Goal: Task Accomplishment & Management: Use online tool/utility

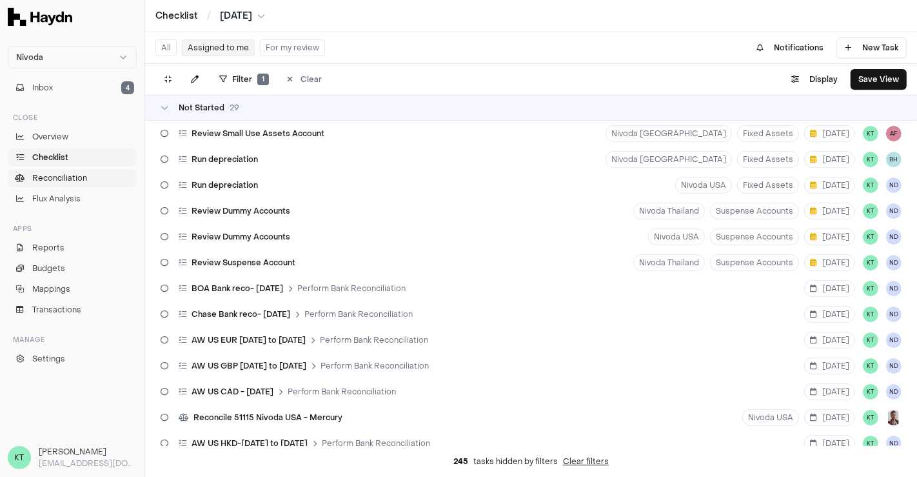
click at [83, 181] on span "Reconciliation" at bounding box center [59, 178] width 55 height 12
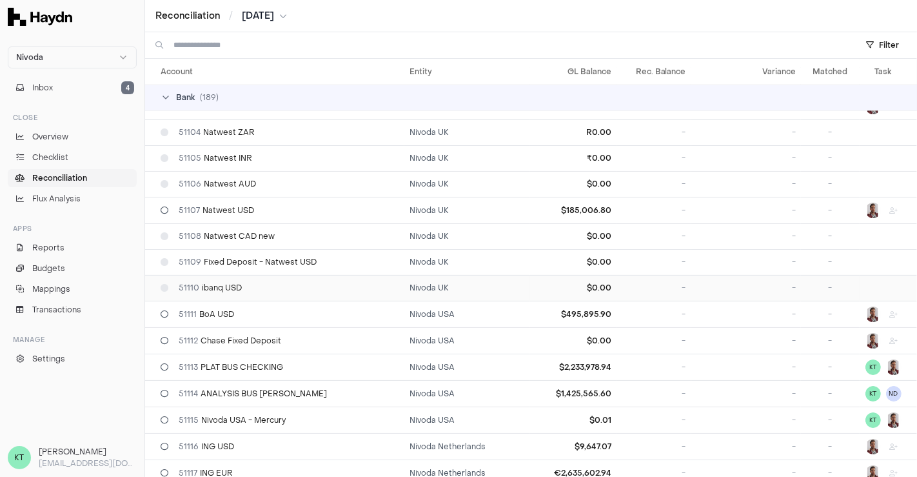
scroll to position [71, 0]
click at [241, 304] on td "51111 BoA USD" at bounding box center [274, 312] width 259 height 26
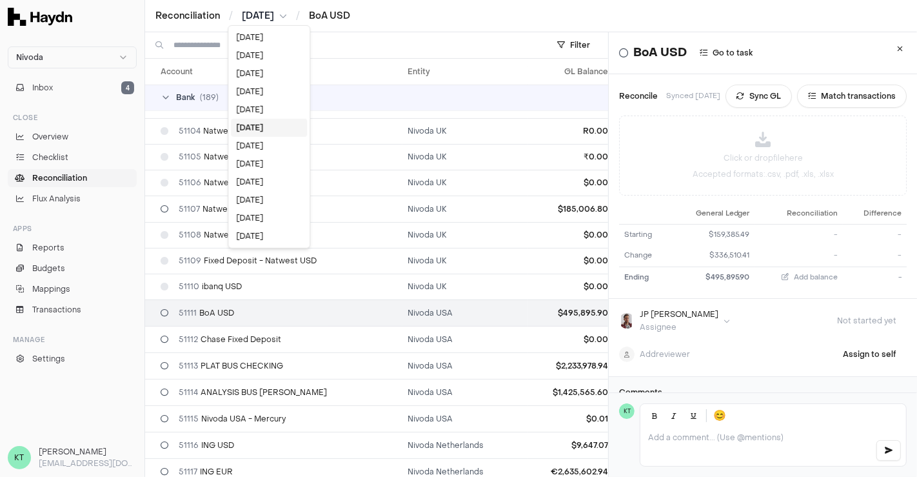
click at [282, 16] on html "Nivoda Inbox 4 Close Overview Checklist Reconciliation Flux Analysis Apps Repor…" at bounding box center [458, 238] width 917 height 477
click at [259, 143] on div "[DATE]" at bounding box center [269, 146] width 76 height 18
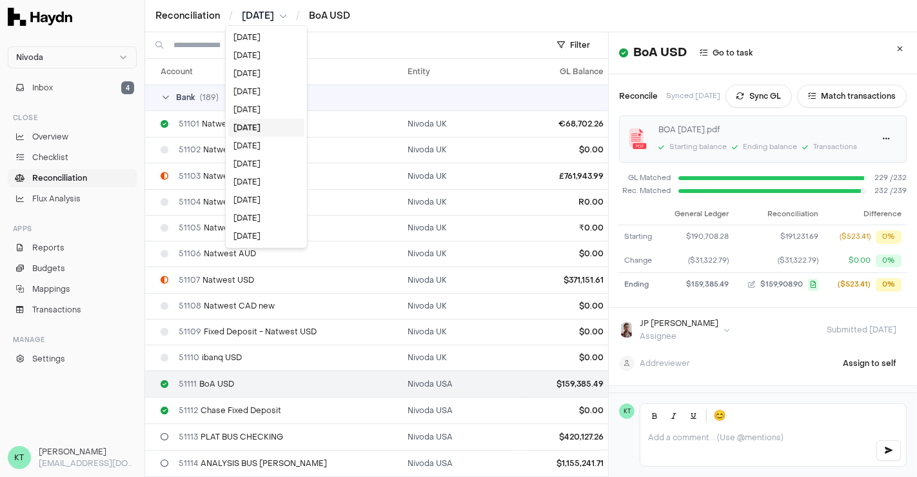
click at [258, 10] on html "Nivoda Inbox 4 Close Overview Checklist Reconciliation Flux Analysis Apps Repor…" at bounding box center [458, 238] width 917 height 477
click at [256, 113] on div "[DATE]" at bounding box center [266, 110] width 76 height 18
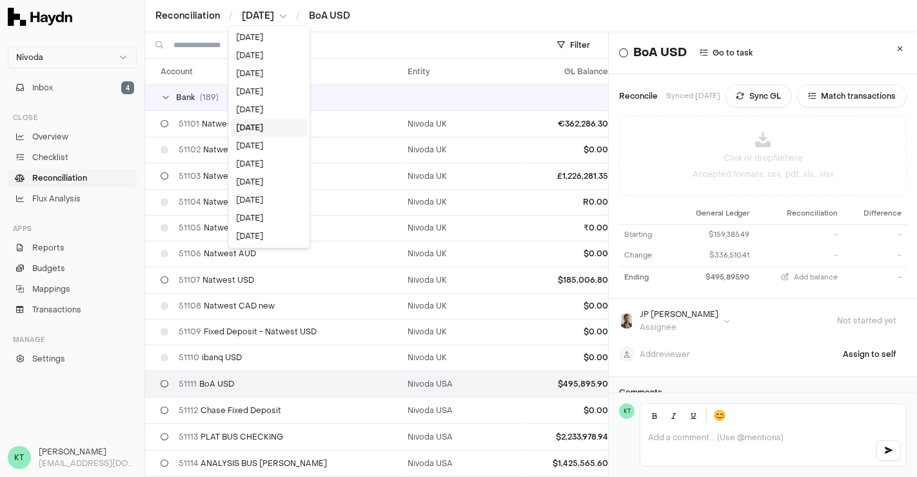
click at [274, 13] on html "Nivoda Inbox 4 Close Overview Checklist Reconciliation Flux Analysis Apps Repor…" at bounding box center [458, 238] width 917 height 477
drag, startPoint x: 118, startPoint y: 430, endPoint x: 281, endPoint y: 335, distance: 187.9
click at [281, 335] on html "Nivoda Inbox 4 Close Overview Checklist Reconciliation Flux Analysis Apps Repor…" at bounding box center [458, 238] width 917 height 477
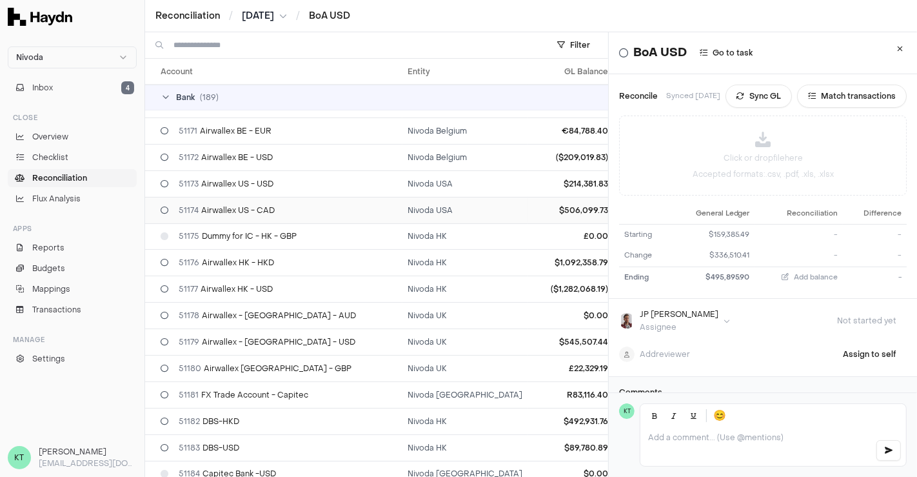
scroll to position [1823, 0]
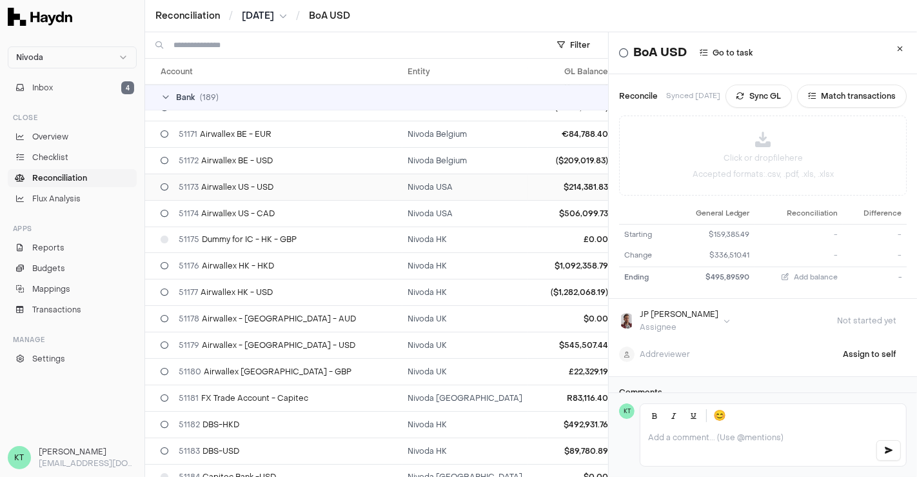
click at [242, 182] on span "51173 Airwallex US - USD" at bounding box center [226, 187] width 95 height 10
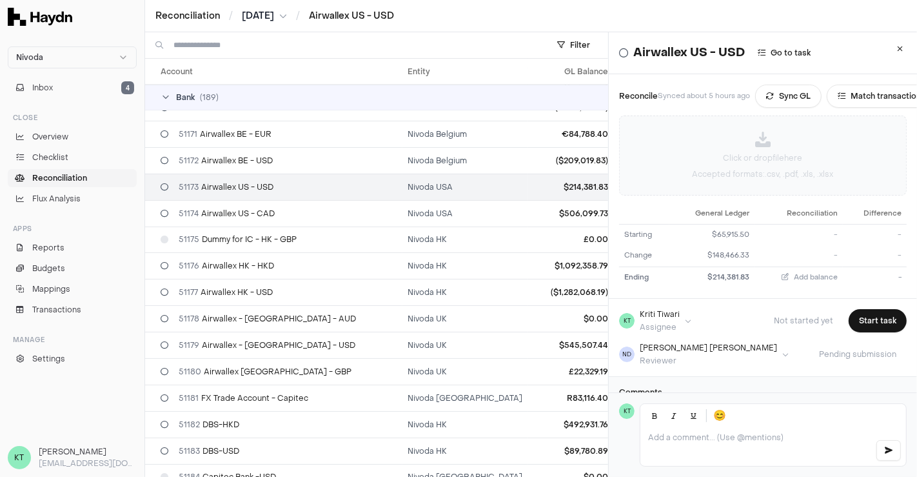
click at [758, 157] on p "Click or drop file here" at bounding box center [763, 158] width 79 height 12
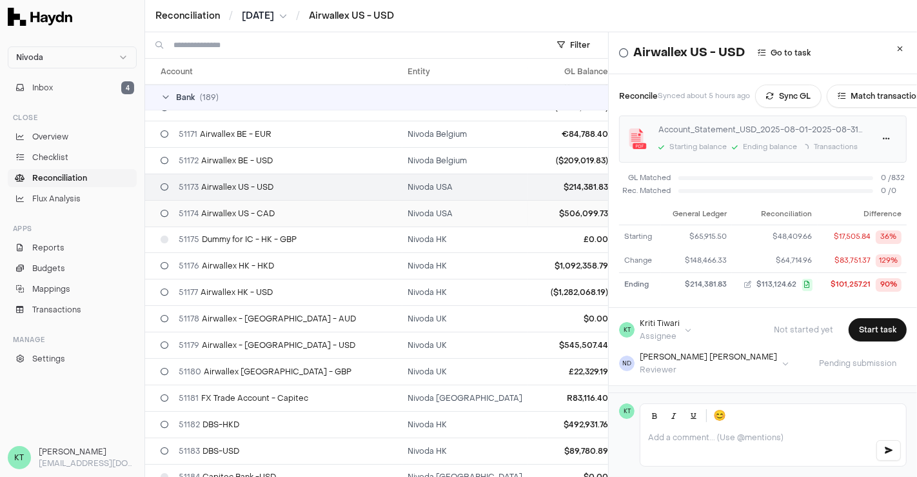
click at [280, 208] on div "51174 Airwallex US - CAD" at bounding box center [279, 213] width 237 height 10
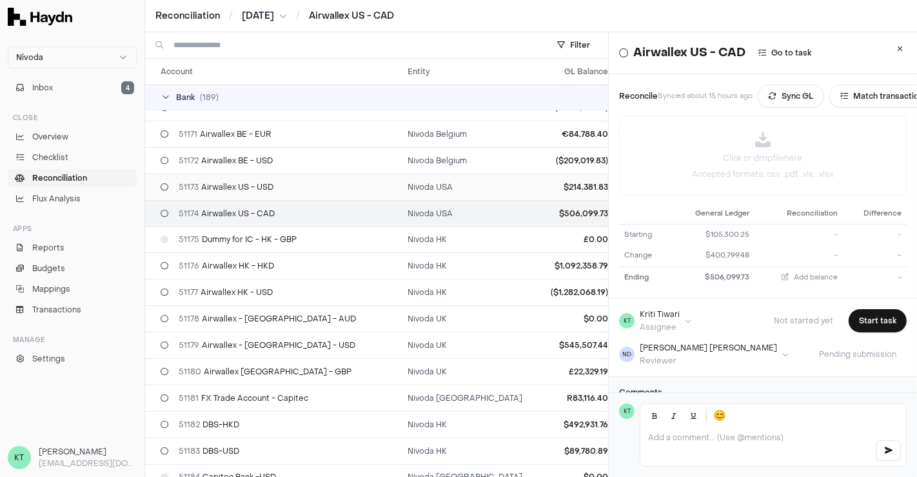
click at [424, 174] on td "Nivoda USA" at bounding box center [465, 187] width 125 height 26
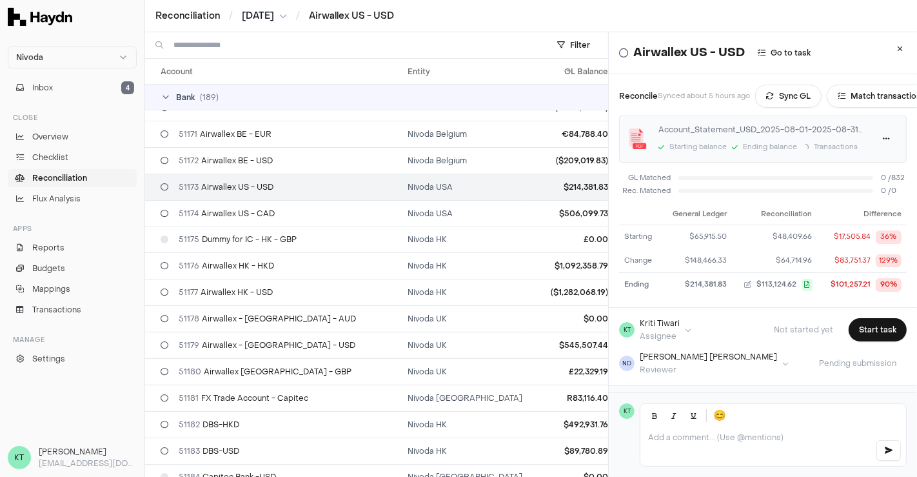
scroll to position [53, 0]
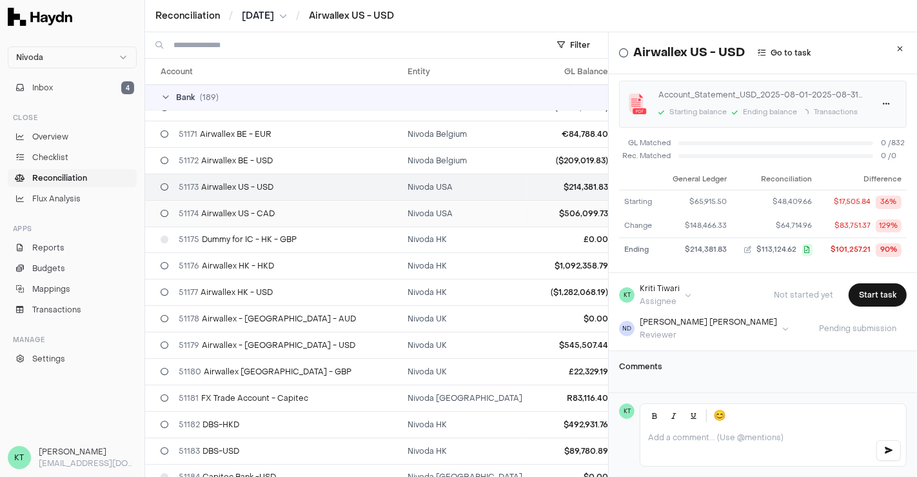
click at [314, 205] on td "51174 Airwallex US - CAD" at bounding box center [273, 213] width 257 height 26
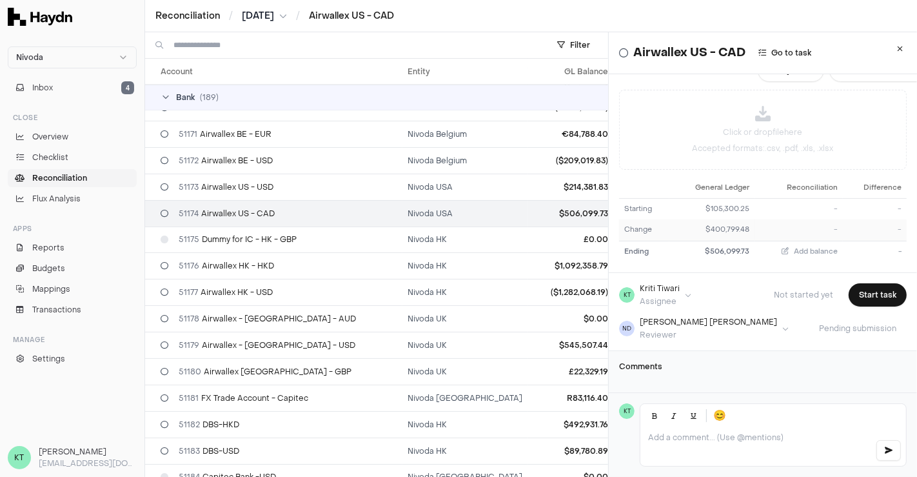
scroll to position [44, 0]
click at [781, 90] on div "Click or drop file here Accepted formats: .csv, .pdf, .xls, .xlsx" at bounding box center [763, 129] width 286 height 79
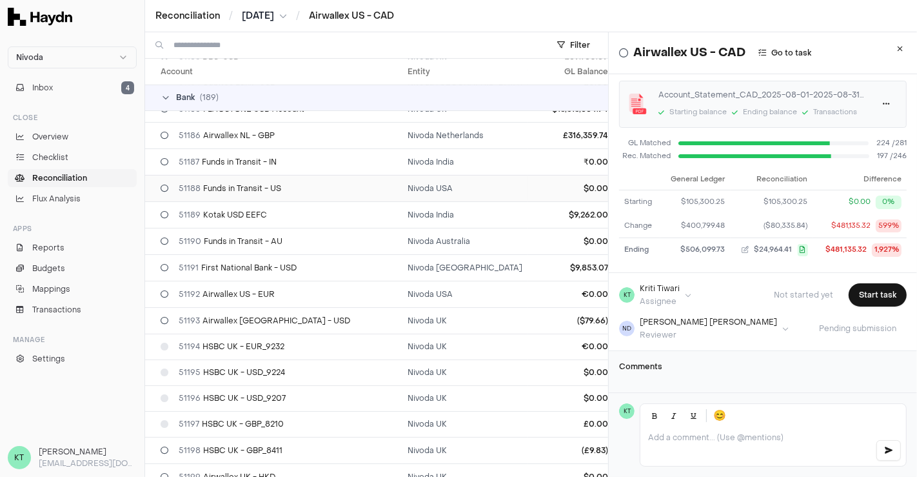
scroll to position [2254, 0]
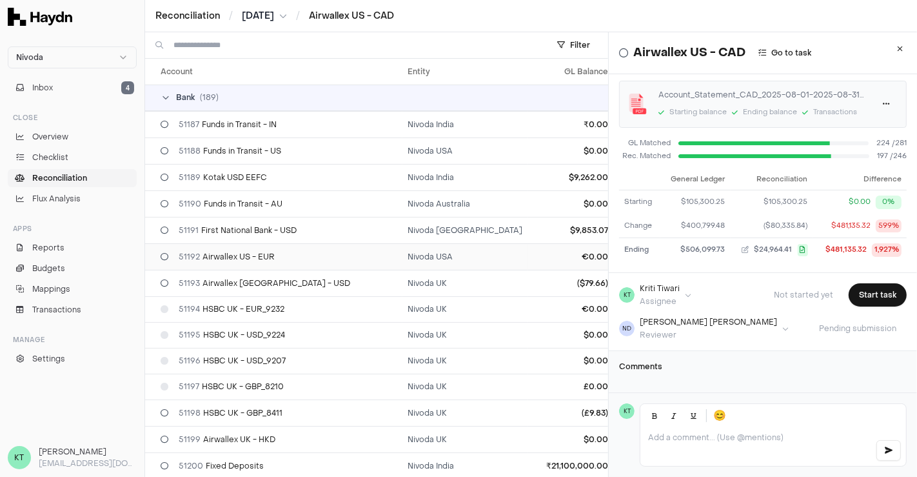
click at [284, 252] on div "51192 Airwallex US - EUR" at bounding box center [279, 257] width 237 height 10
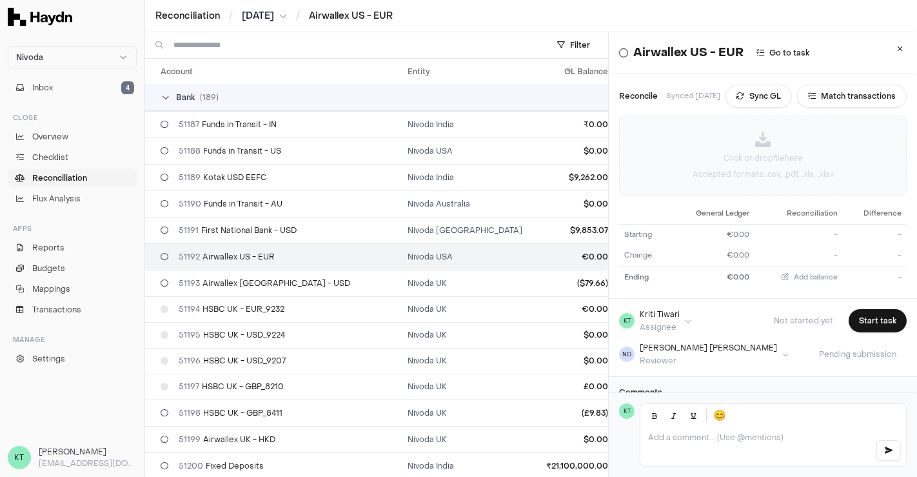
click at [764, 166] on div "Click or drop file here Accepted formats: .csv, .pdf, .xls, .xlsx" at bounding box center [763, 155] width 286 height 79
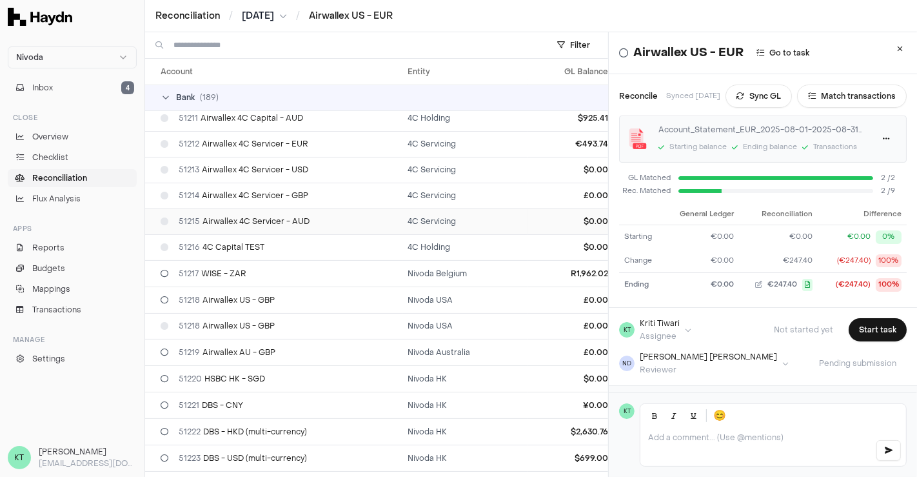
scroll to position [2922, 0]
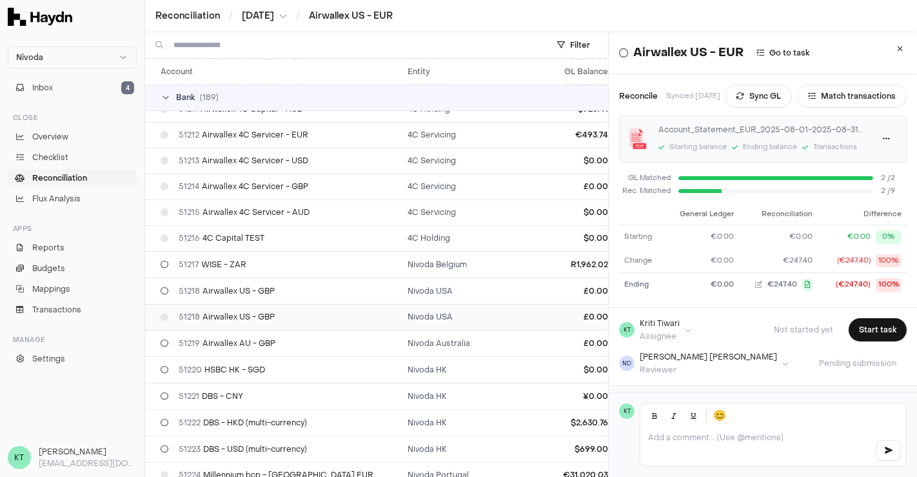
click at [289, 304] on td "51218 Airwallex US - GBP" at bounding box center [273, 317] width 257 height 26
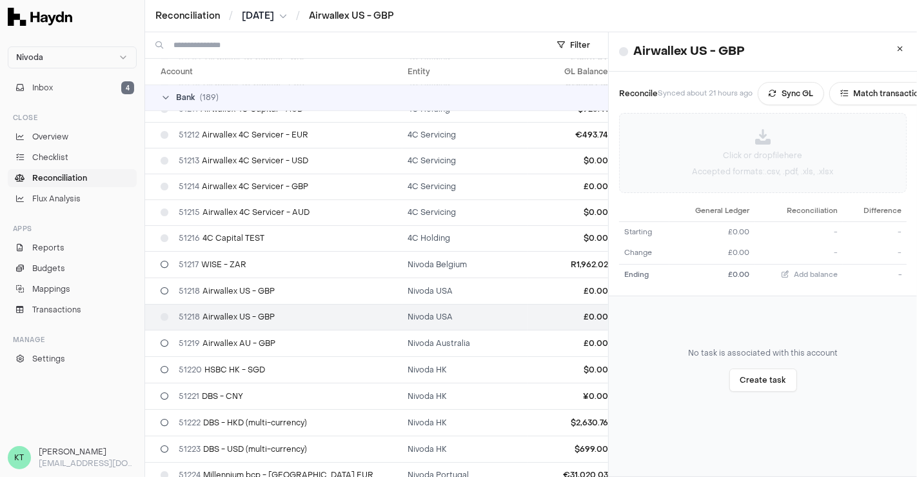
click at [755, 130] on icon at bounding box center [762, 136] width 15 height 15
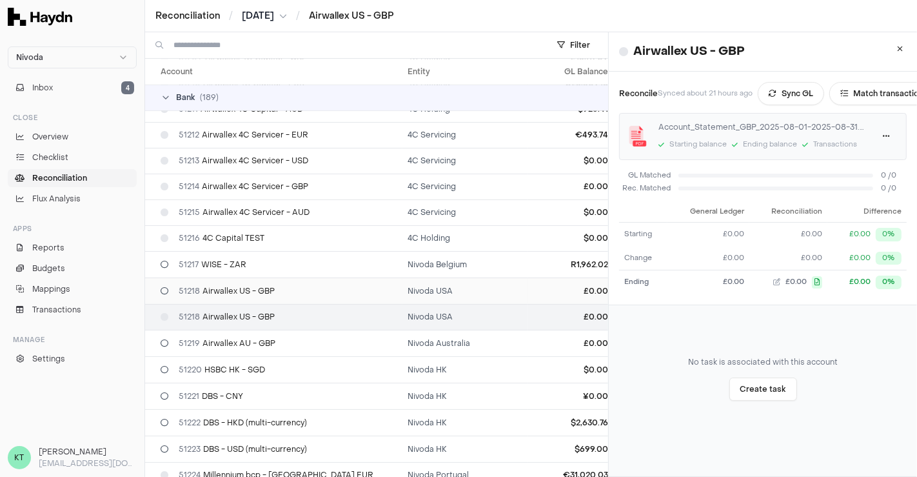
drag, startPoint x: 890, startPoint y: 48, endPoint x: 594, endPoint y: 270, distance: 370.0
click at [594, 270] on div "Filter Account Entity GL Balance Rec. Balance Variance Matched Task Bank ( 189 …" at bounding box center [531, 254] width 772 height 444
click at [889, 55] on button at bounding box center [900, 48] width 23 height 23
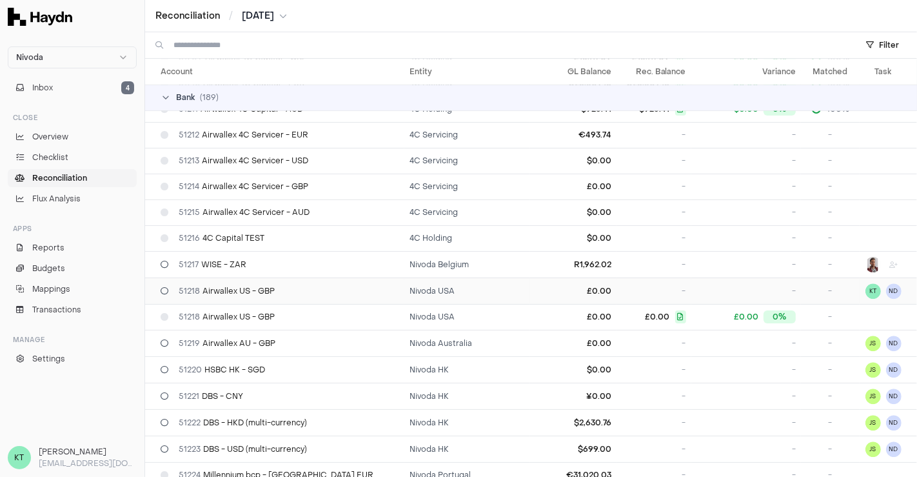
click at [257, 277] on td "51218 Airwallex US - GBP" at bounding box center [274, 290] width 259 height 26
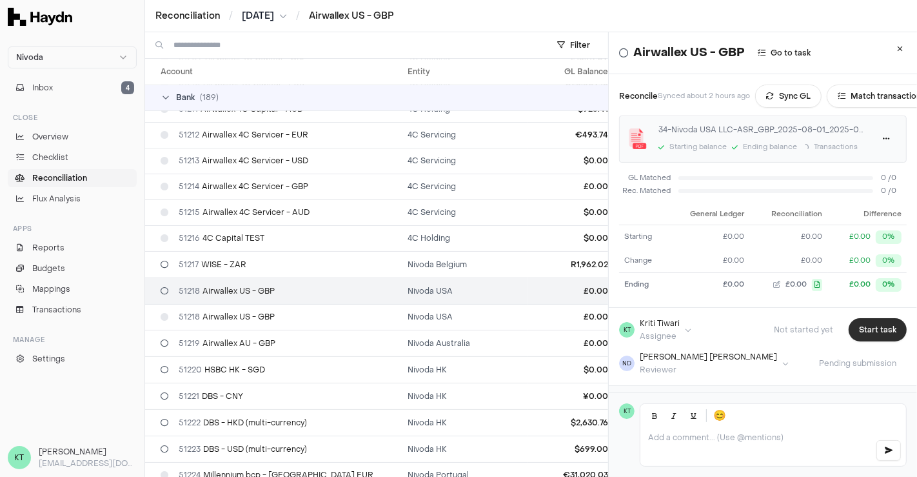
click at [870, 321] on button "Start task" at bounding box center [878, 329] width 58 height 23
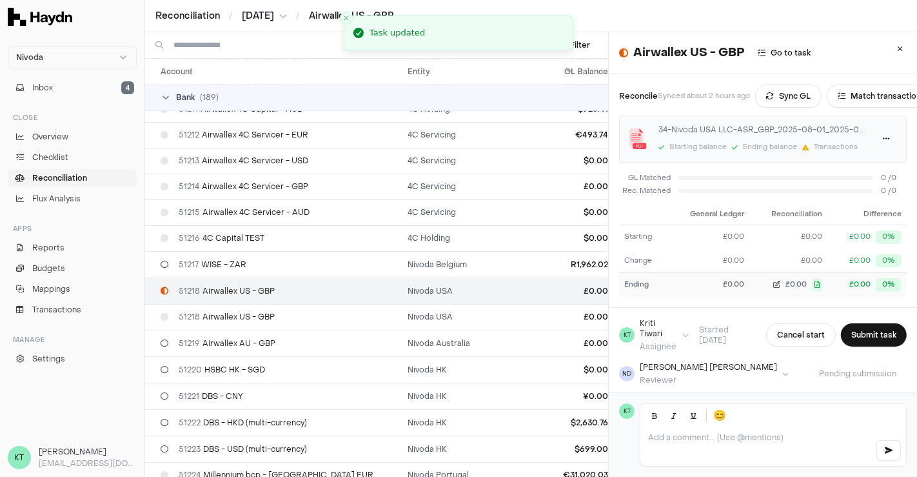
scroll to position [63, 0]
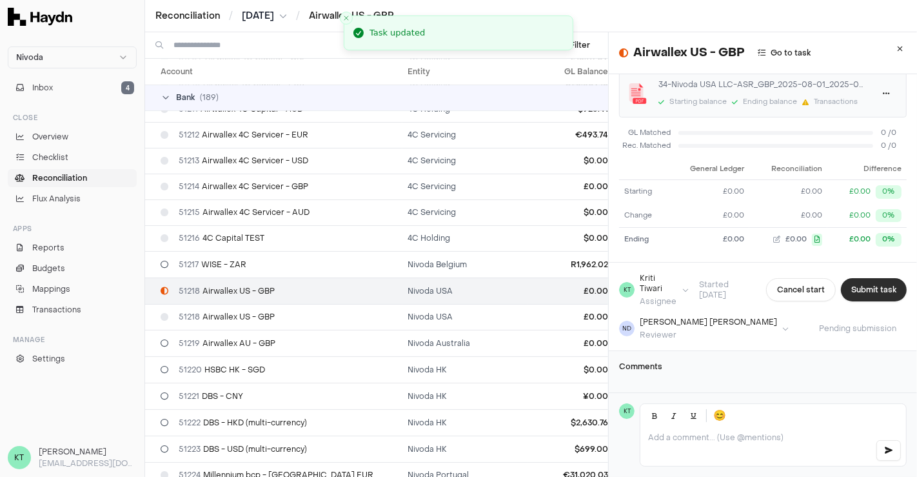
click at [855, 278] on button "Submit task" at bounding box center [874, 289] width 66 height 23
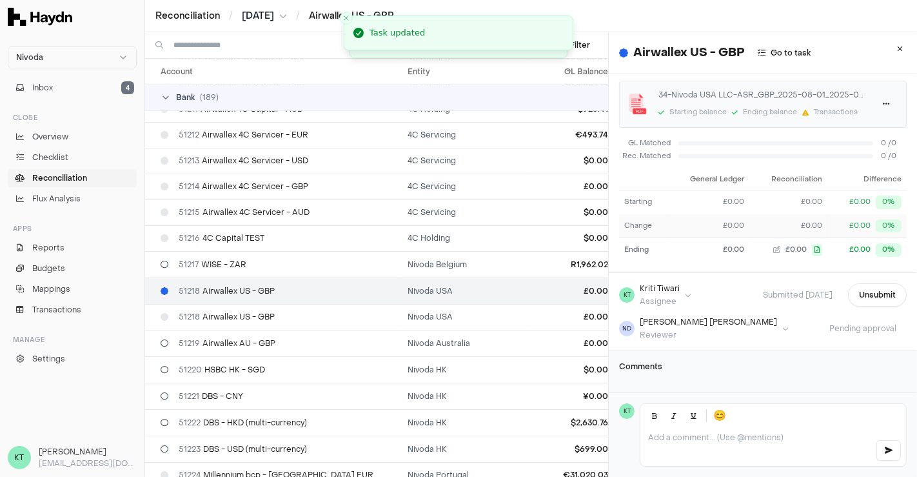
scroll to position [0, 0]
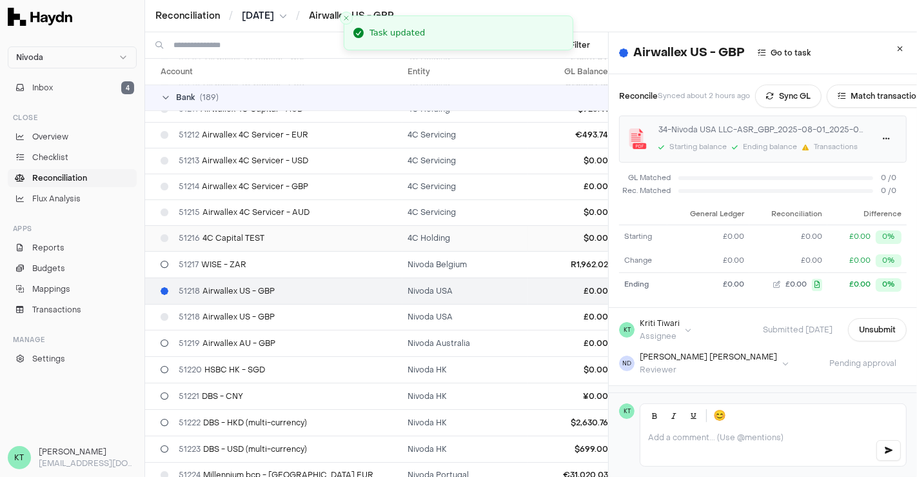
drag, startPoint x: 888, startPoint y: 49, endPoint x: 390, endPoint y: 212, distance: 523.2
click at [898, 48] on icon at bounding box center [901, 49] width 6 height 8
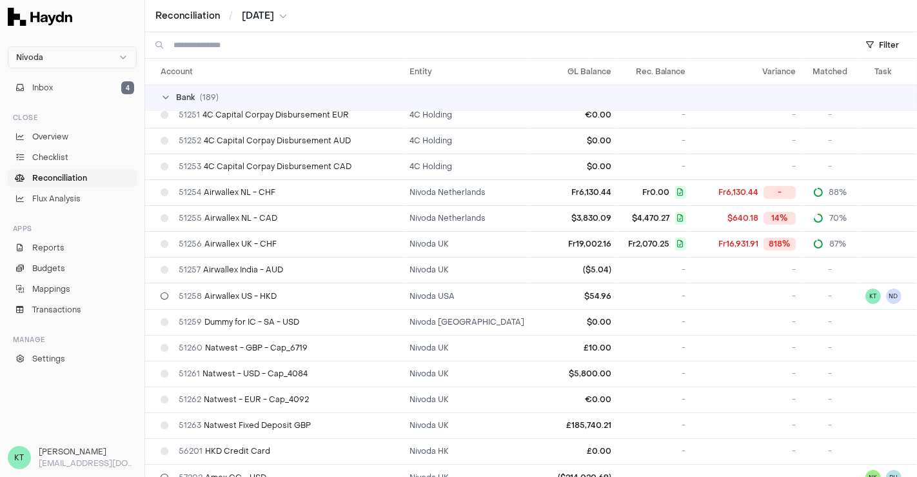
scroll to position [4025, 0]
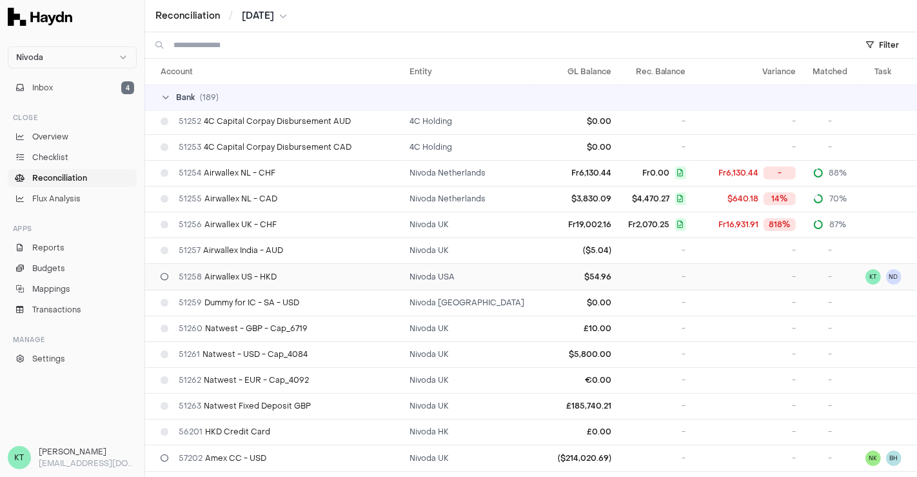
click at [306, 272] on div "51258 Airwallex US - HKD" at bounding box center [280, 277] width 239 height 10
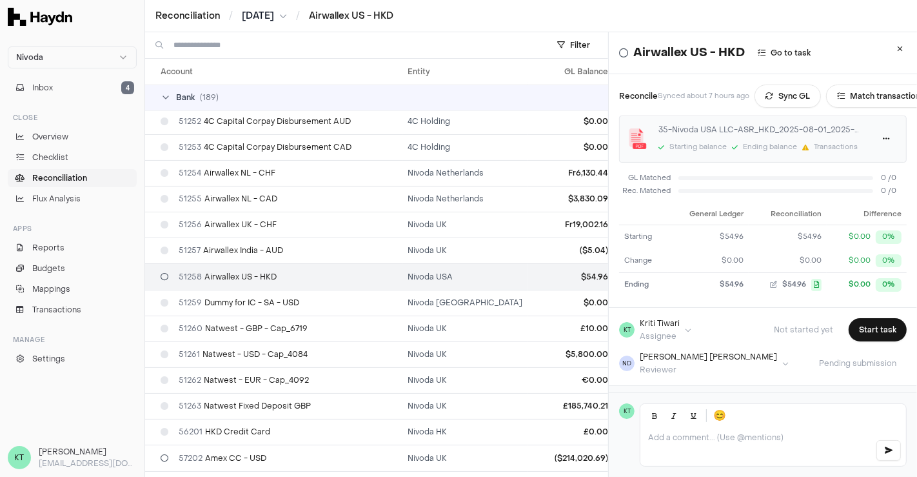
click at [798, 143] on div "Starting balance Ending balance Transactions" at bounding box center [762, 148] width 206 height 14
click at [804, 145] on icon at bounding box center [805, 147] width 6 height 6
click at [863, 139] on html "Nivoda Inbox 4 Close Overview Checklist Reconciliation Flux Analysis Apps Repor…" at bounding box center [458, 238] width 917 height 477
click at [767, 139] on html "Nivoda Inbox 4 Close Overview Checklist Reconciliation Flux Analysis Apps Repor…" at bounding box center [458, 238] width 917 height 477
click at [835, 143] on div "Transactions" at bounding box center [836, 147] width 44 height 11
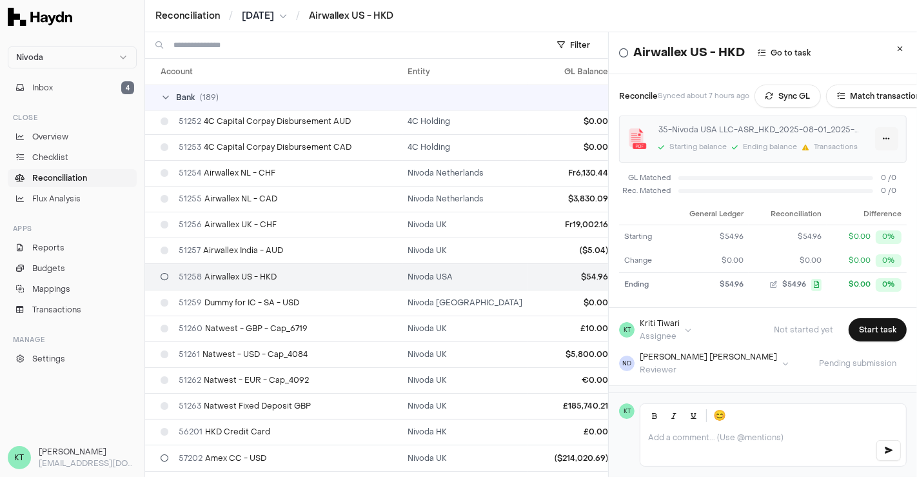
click at [860, 142] on html "Nivoda Inbox 4 Close Overview Checklist Reconciliation Flux Analysis Apps Repor…" at bounding box center [458, 238] width 917 height 477
click at [830, 164] on link "Download" at bounding box center [836, 164] width 76 height 18
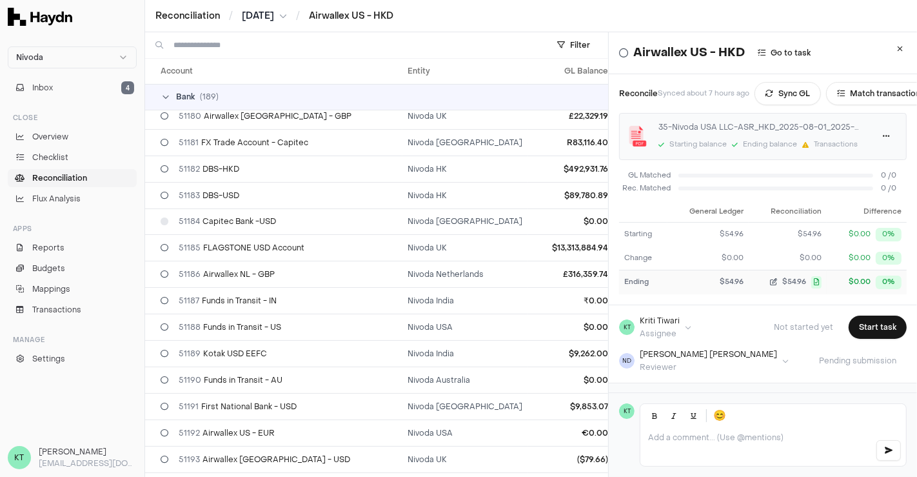
scroll to position [1, 0]
click at [866, 326] on button "Start task" at bounding box center [878, 328] width 58 height 23
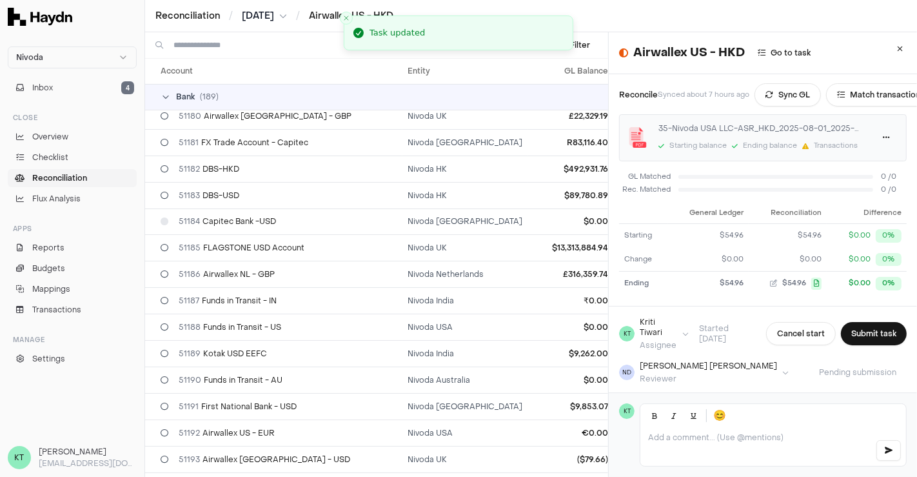
scroll to position [4152, 0]
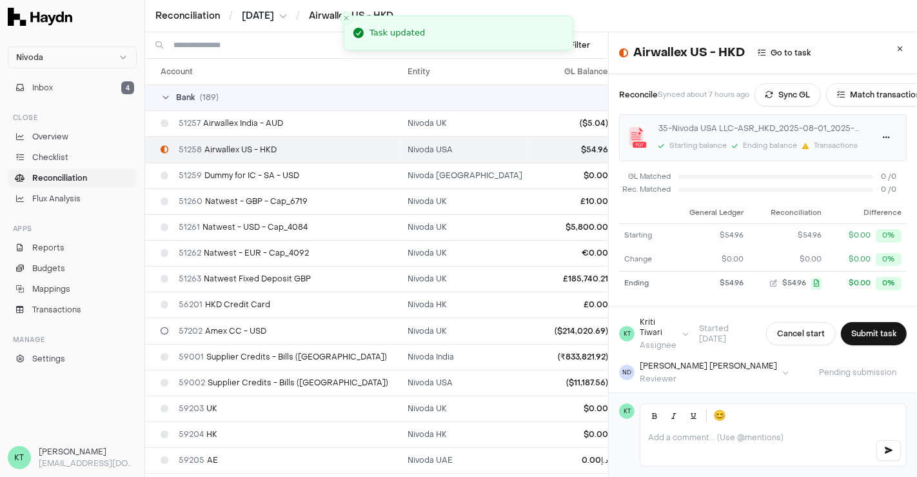
click at [866, 326] on button "Submit task" at bounding box center [874, 333] width 66 height 23
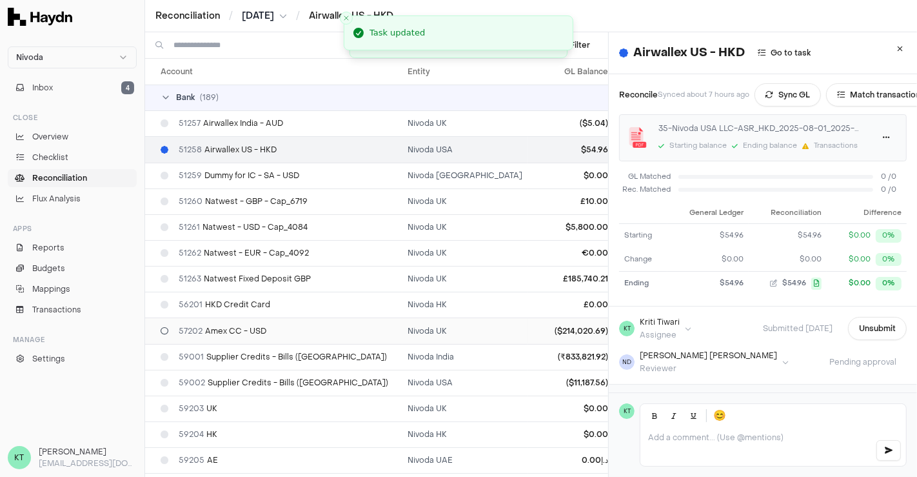
drag, startPoint x: 895, startPoint y: 49, endPoint x: 535, endPoint y: 306, distance: 442.5
click at [895, 49] on button at bounding box center [900, 48] width 23 height 23
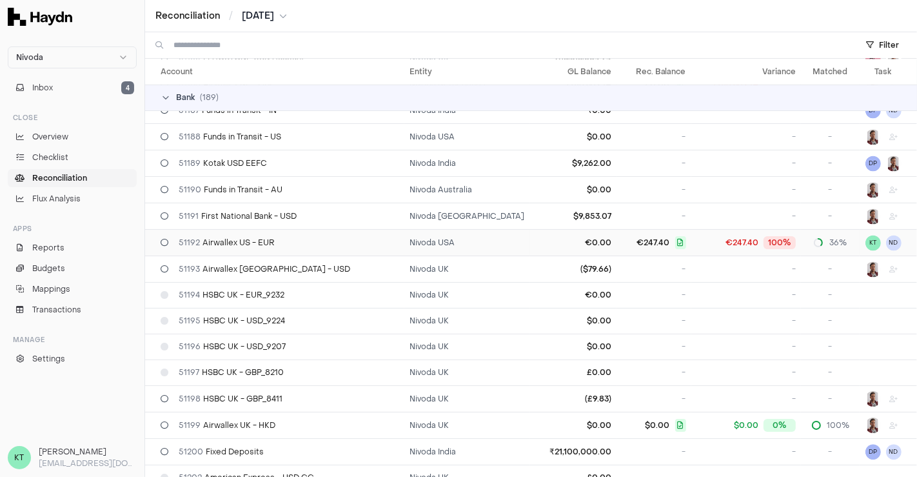
scroll to position [2278, 0]
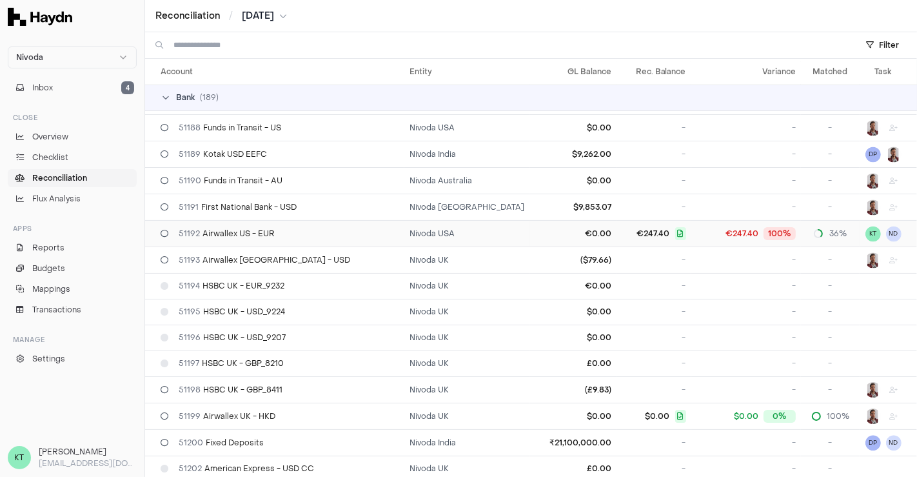
click at [255, 228] on span "51192 Airwallex US - EUR" at bounding box center [227, 233] width 96 height 10
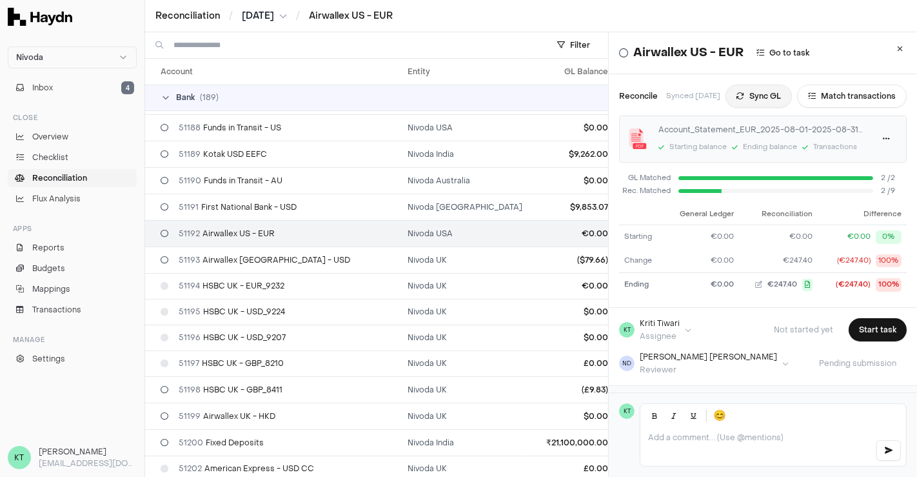
click at [773, 98] on button "Sync GL" at bounding box center [759, 96] width 66 height 23
click at [851, 92] on button "Match transactions" at bounding box center [863, 95] width 110 height 23
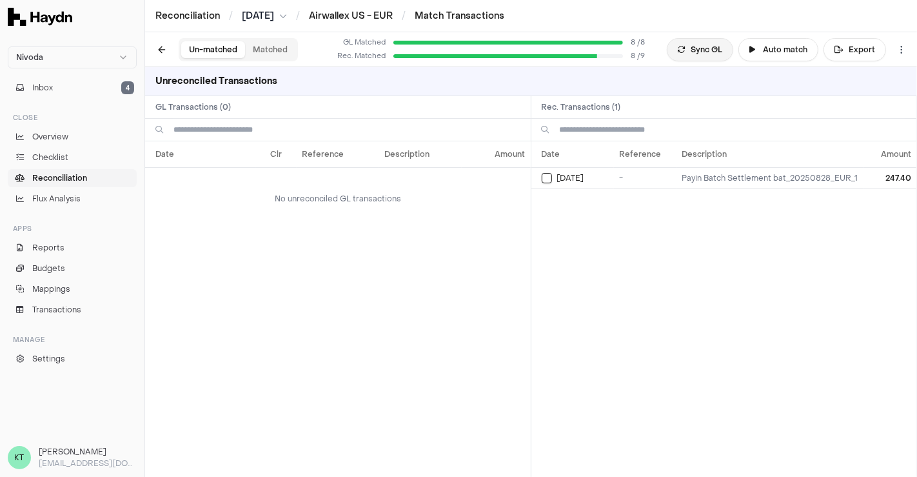
click at [708, 46] on button "Sync GL" at bounding box center [700, 49] width 66 height 23
